Goal: Information Seeking & Learning: Understand process/instructions

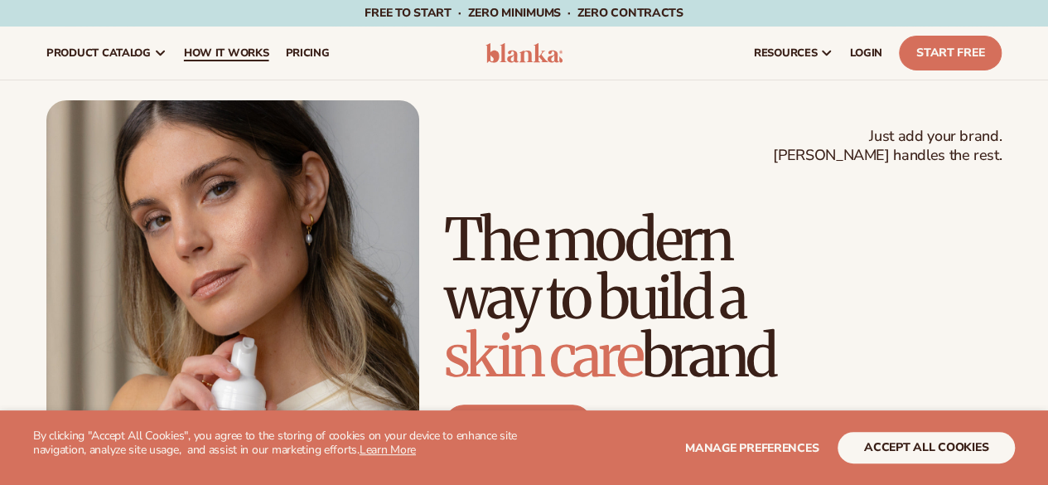
click at [194, 46] on span "How It Works" at bounding box center [226, 52] width 85 height 13
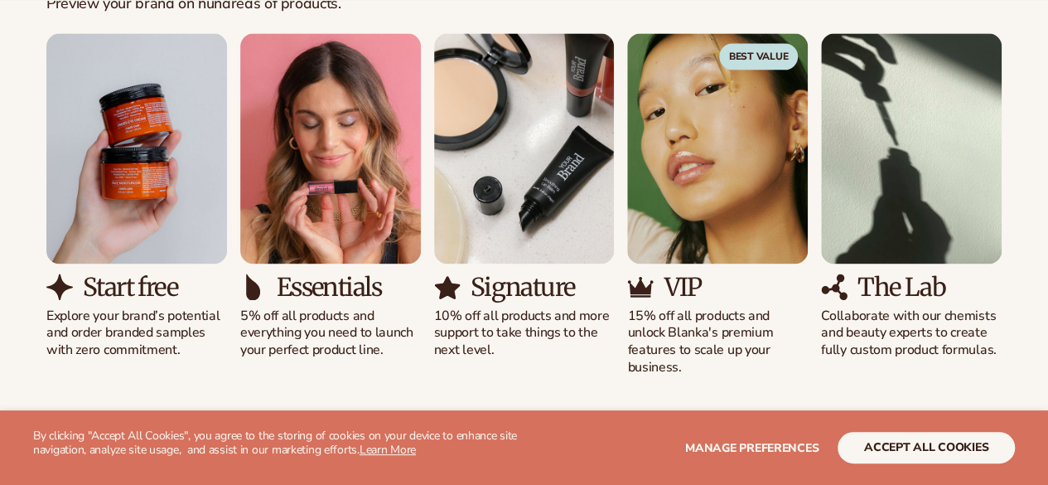
scroll to position [1096, 0]
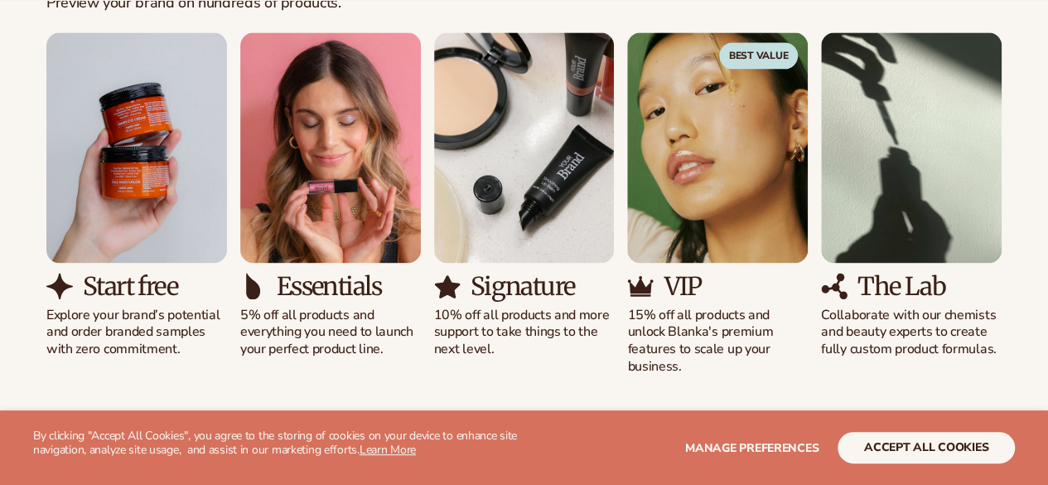
click at [114, 291] on h3 "Start free" at bounding box center [130, 286] width 94 height 27
click at [122, 232] on img "1 / 5" at bounding box center [136, 147] width 181 height 230
click at [117, 283] on h3 "Start free" at bounding box center [130, 286] width 94 height 27
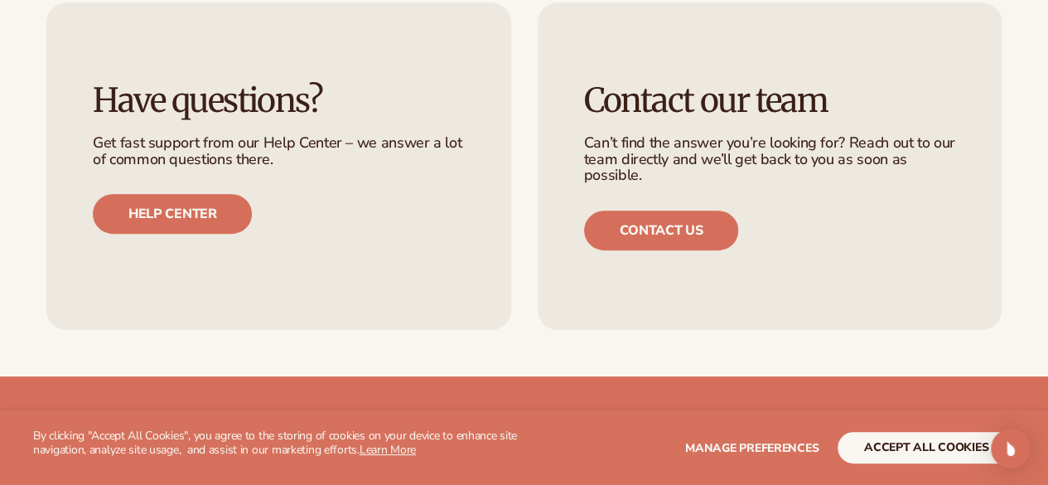
scroll to position [3358, 0]
